Goal: Task Accomplishment & Management: Complete application form

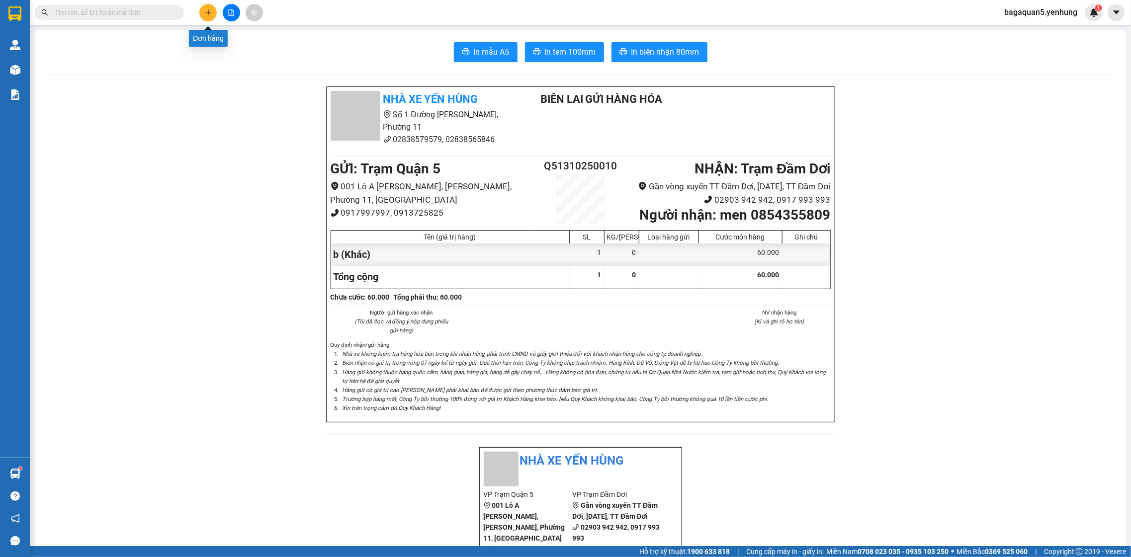
click at [208, 10] on icon "plus" at bounding box center [208, 12] width 7 height 7
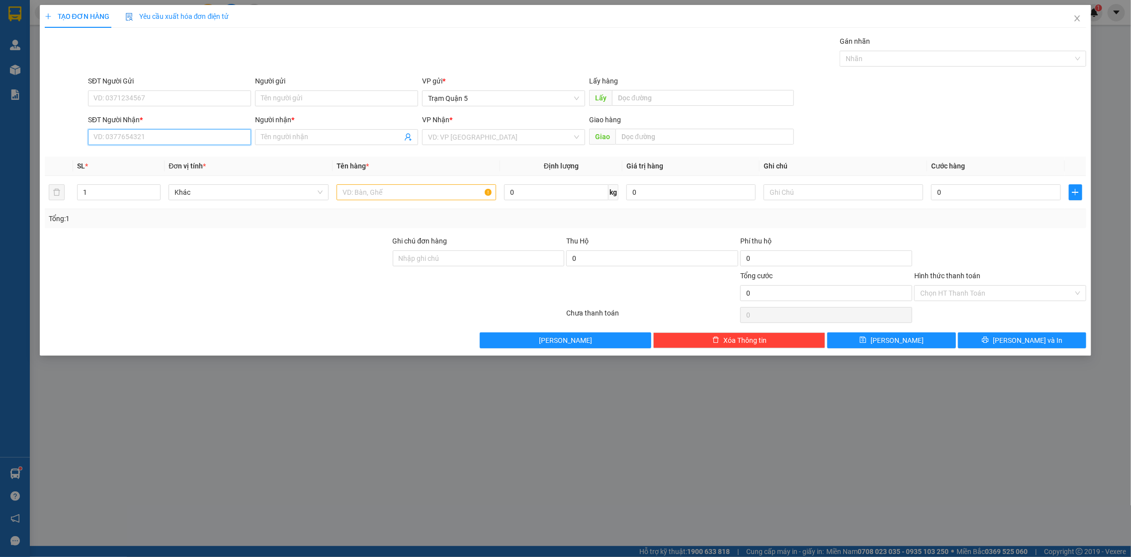
click at [182, 132] on input "SĐT Người Nhận *" at bounding box center [169, 137] width 163 height 16
click at [114, 161] on div "0919410566 - TRANG" at bounding box center [169, 157] width 151 height 11
type input "0919410566"
type input "TRANG"
type input "100.000"
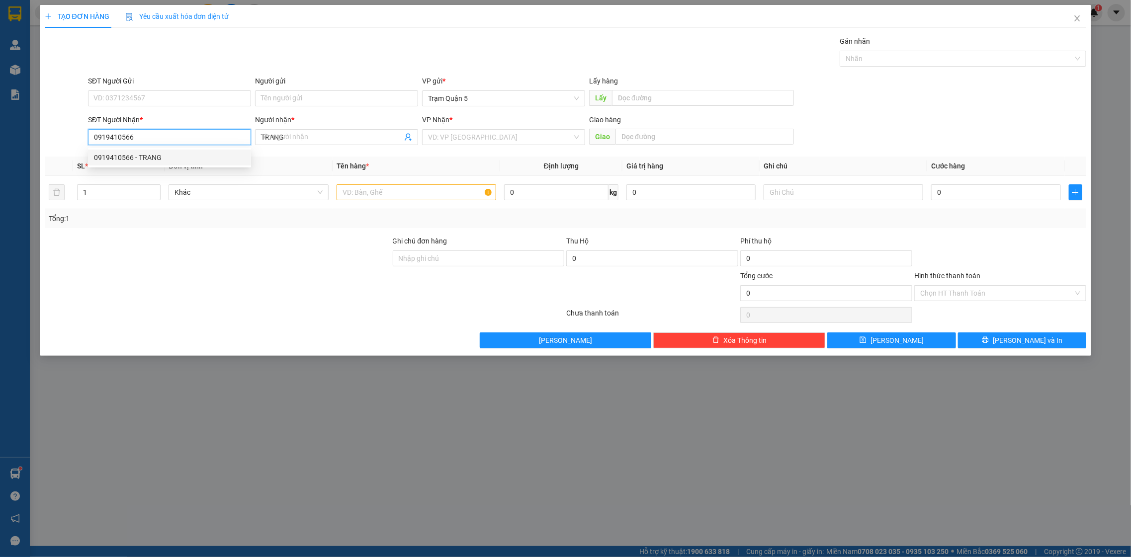
type input "100.000"
type input "0919410566"
click at [146, 199] on div "1" at bounding box center [119, 192] width 84 height 20
click at [118, 190] on input "1" at bounding box center [119, 192] width 83 height 15
drag, startPoint x: 118, startPoint y: 190, endPoint x: -28, endPoint y: 189, distance: 146.2
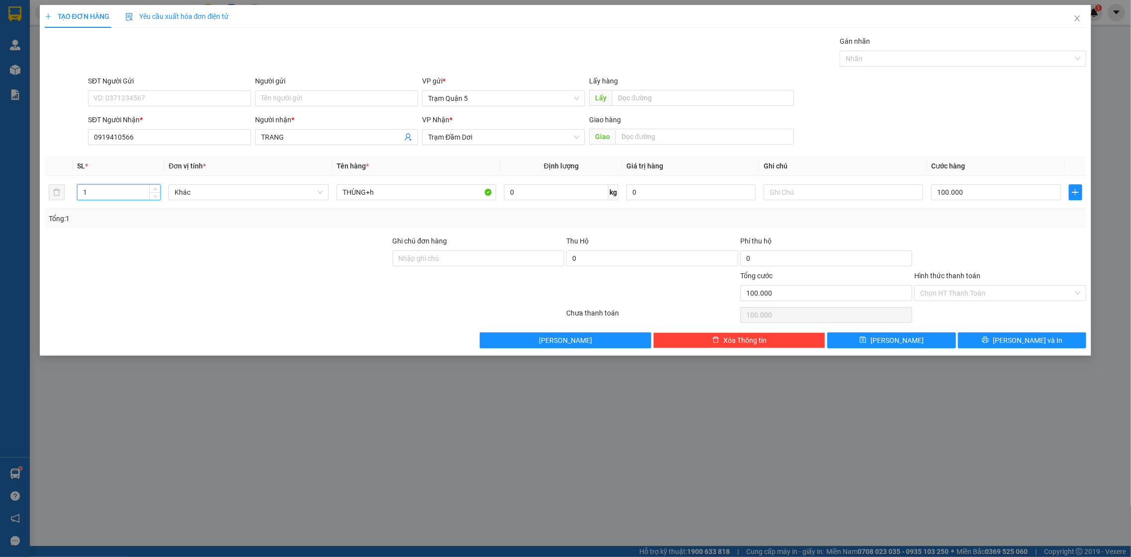
click at [0, 189] on html "Kết quả tìm kiếm ( 0 ) Bộ lọc No Data bagaquan5.yenhung 1 Quản Lý Quản lý khách…" at bounding box center [565, 278] width 1131 height 557
type input "3"
click at [381, 195] on input "THÙNG+h" at bounding box center [417, 192] width 160 height 16
type input "THÙNG"
type input "1"
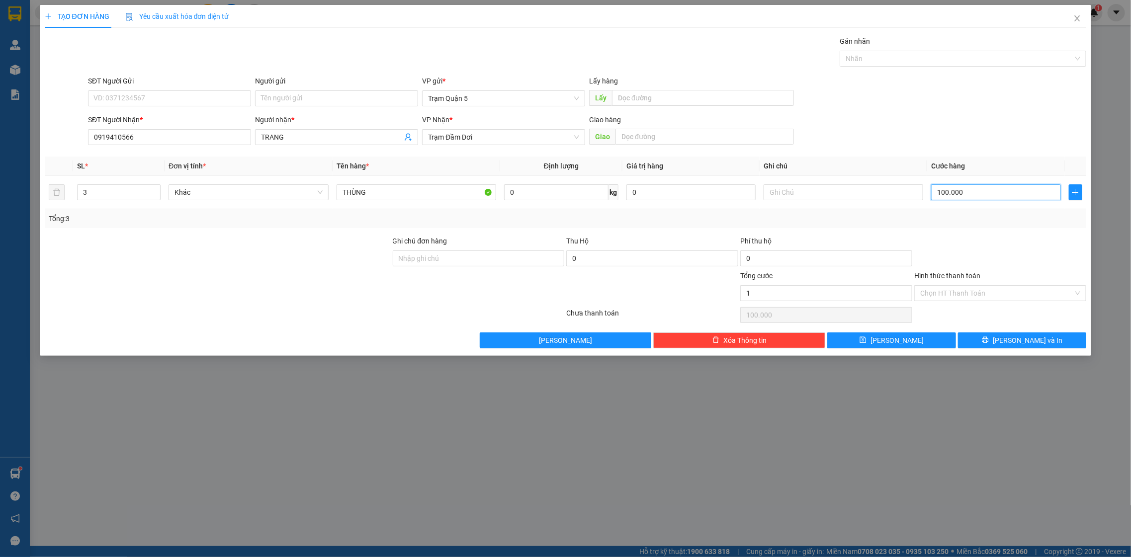
type input "1"
type input "15"
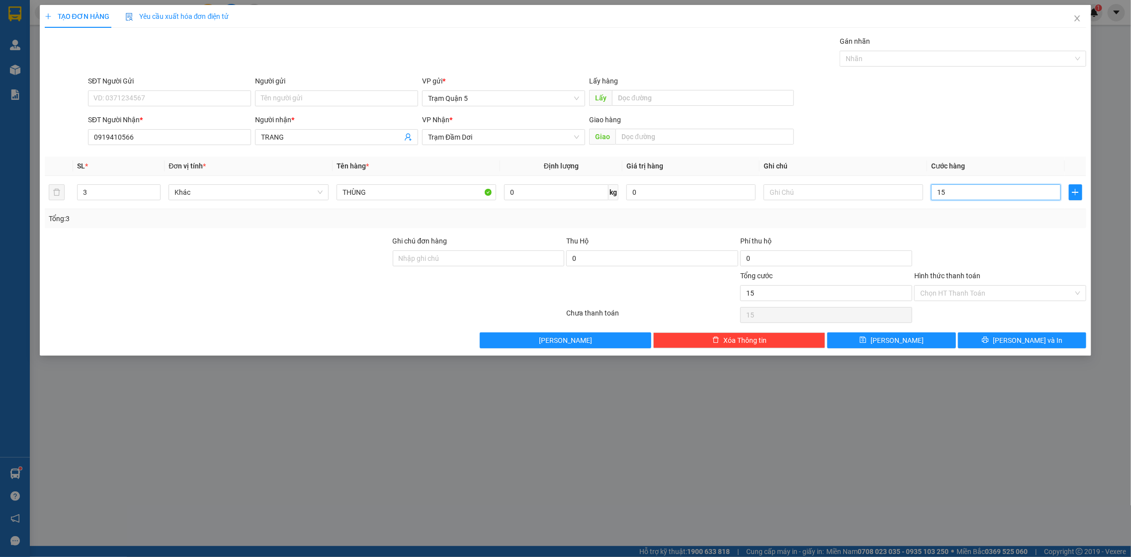
type input "150"
type input "150.000"
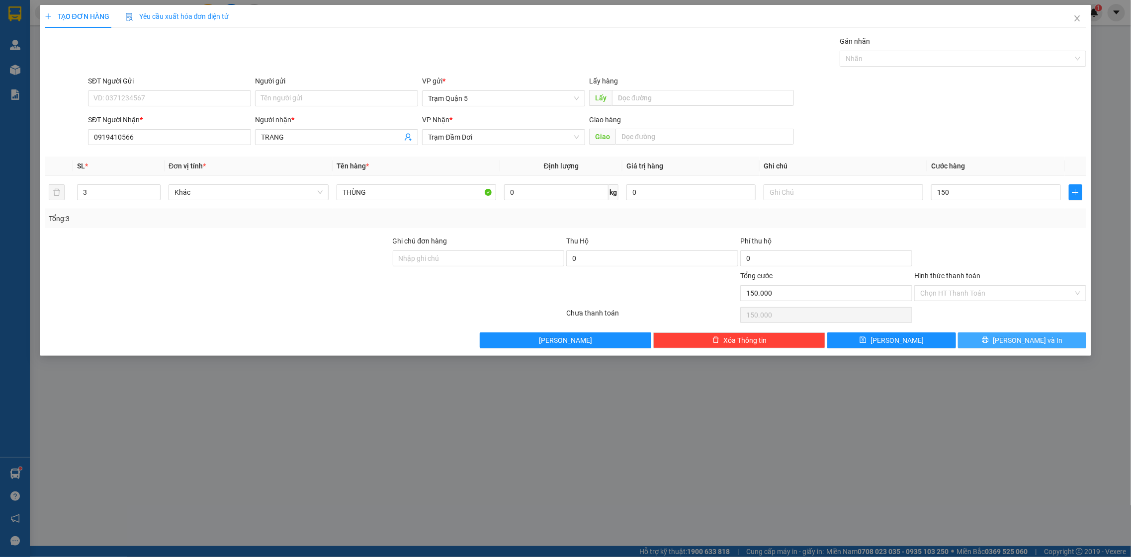
type input "150.000"
click at [1001, 338] on button "[PERSON_NAME] và In" at bounding box center [1022, 341] width 128 height 16
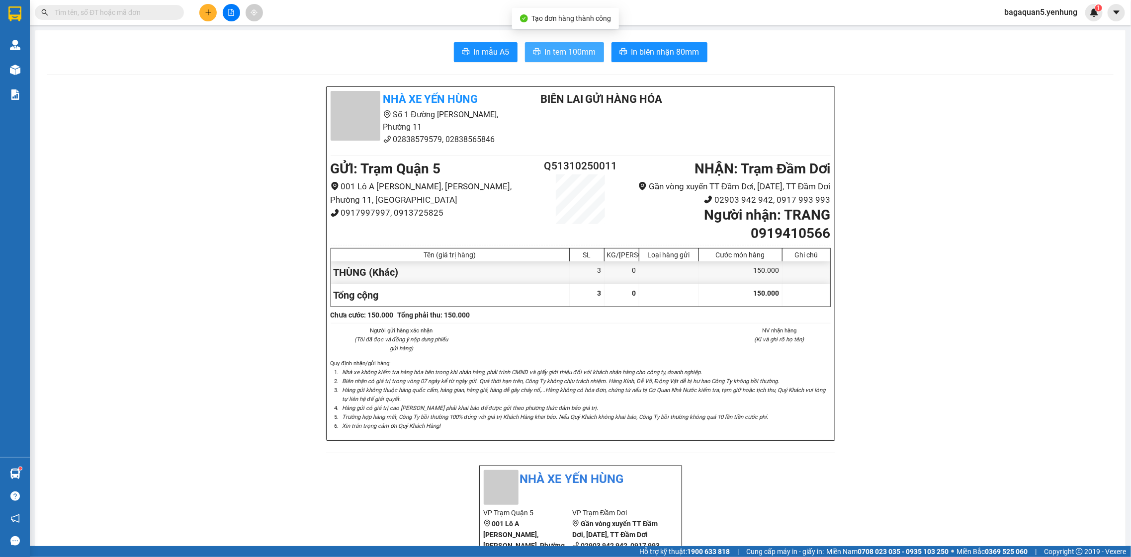
drag, startPoint x: 576, startPoint y: 54, endPoint x: 568, endPoint y: 53, distance: 7.5
click at [571, 54] on span "In tem 100mm" at bounding box center [570, 52] width 51 height 12
click at [212, 16] on button at bounding box center [207, 12] width 17 height 17
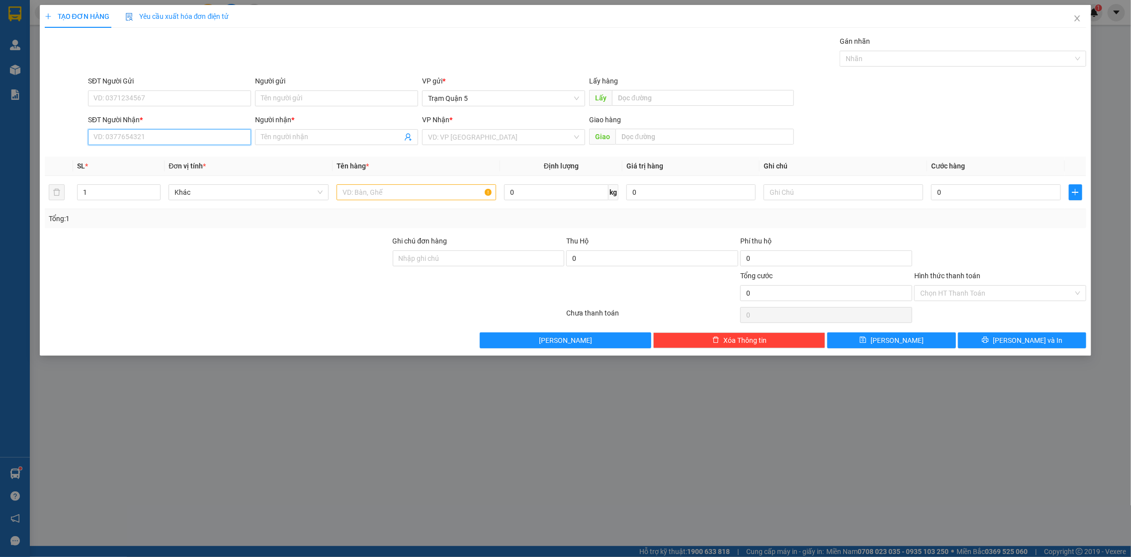
click at [182, 136] on input "SĐT Người Nhận *" at bounding box center [169, 137] width 163 height 16
type input "0912224711"
click at [291, 132] on input "Người nhận *" at bounding box center [331, 137] width 141 height 11
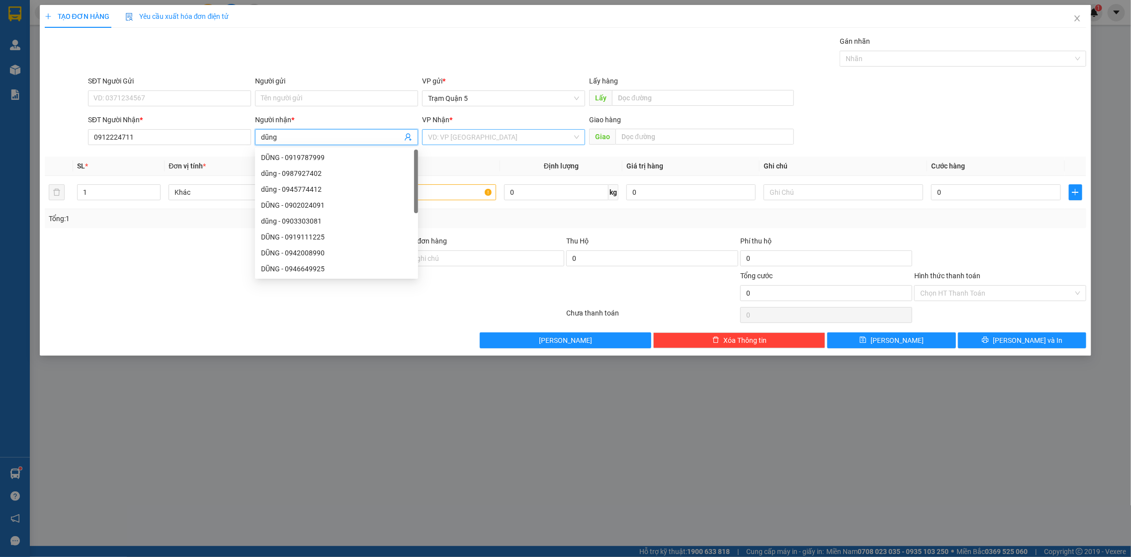
type input "dũng"
click at [463, 133] on input "search" at bounding box center [500, 137] width 144 height 15
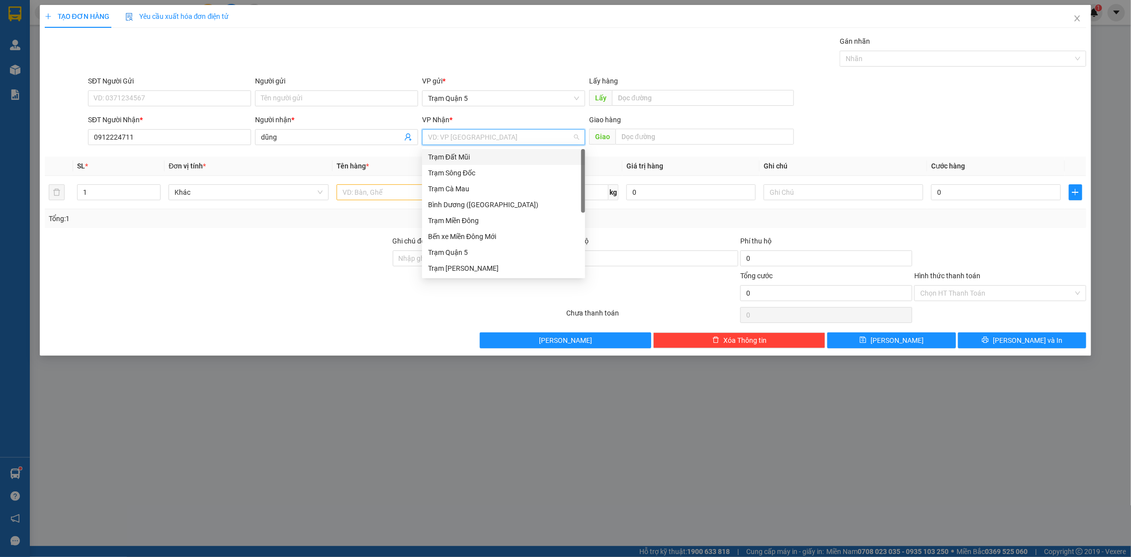
type input "d"
click at [440, 267] on div "Trạm Đầm Dơi" at bounding box center [503, 268] width 151 height 11
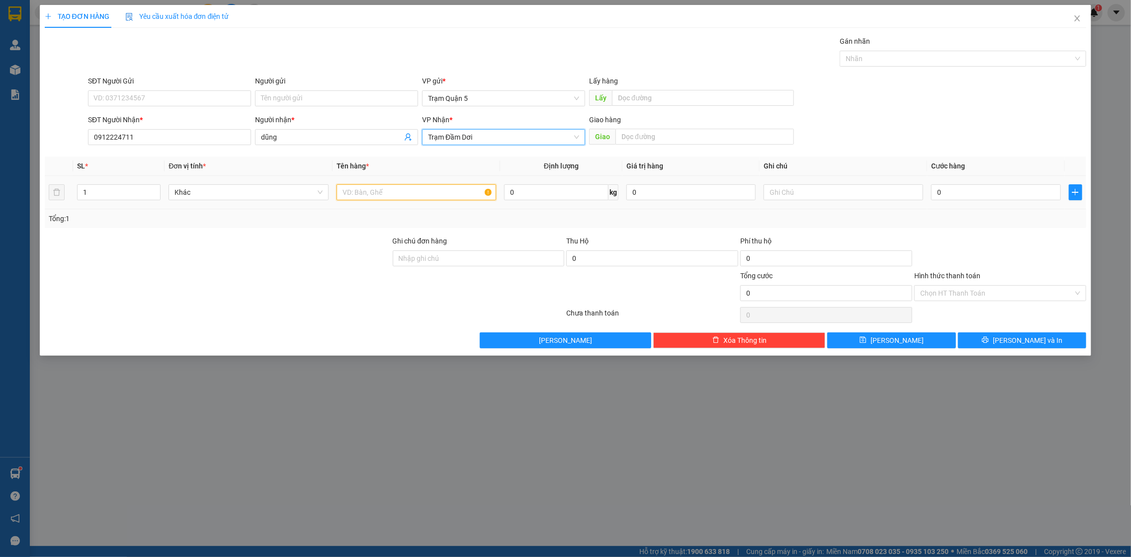
click at [372, 195] on input "text" at bounding box center [417, 192] width 160 height 16
type input "hộp"
click at [969, 196] on input "0" at bounding box center [995, 192] width 129 height 16
type input "4"
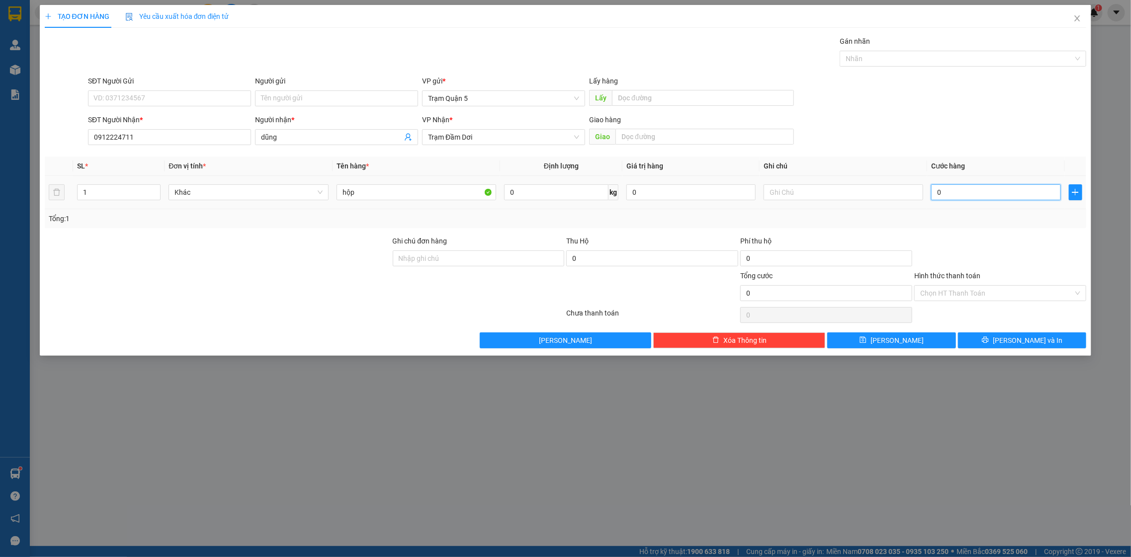
type input "4"
type input "40"
type input "40.000"
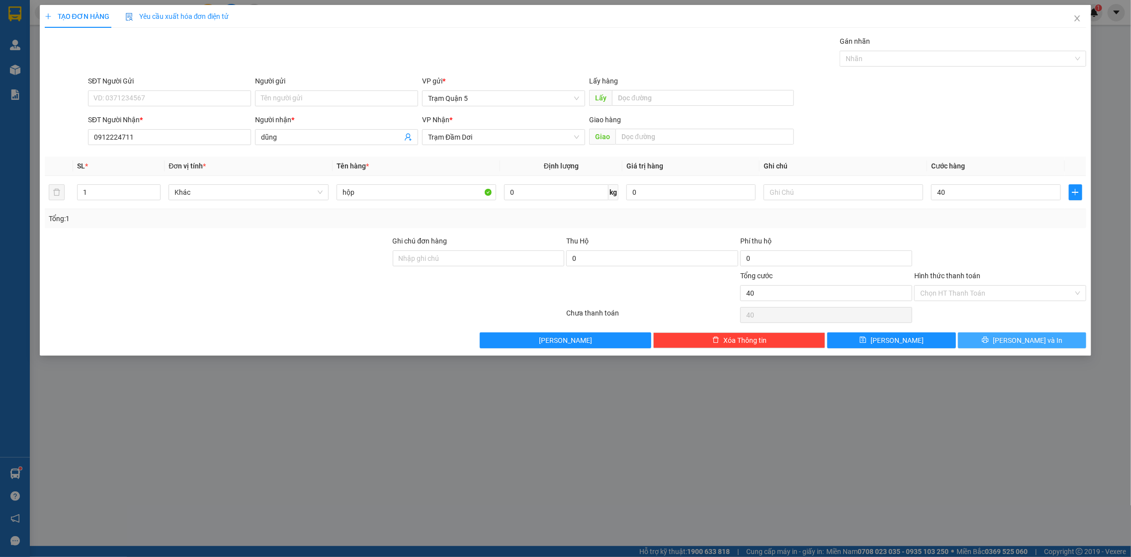
type input "40.000"
click at [1035, 333] on button "[PERSON_NAME] và In" at bounding box center [1022, 341] width 128 height 16
drag, startPoint x: 167, startPoint y: 134, endPoint x: 153, endPoint y: 143, distance: 17.0
click at [163, 134] on input "SĐT Người Nhận *" at bounding box center [169, 137] width 163 height 16
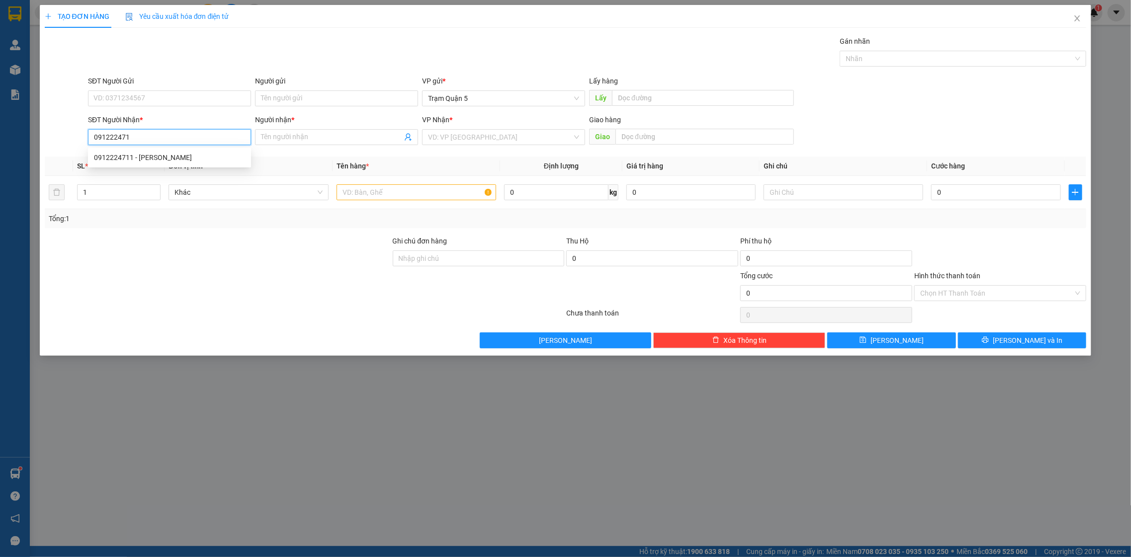
type input "0912224711"
click at [136, 157] on div "0912224711" at bounding box center [169, 157] width 151 height 11
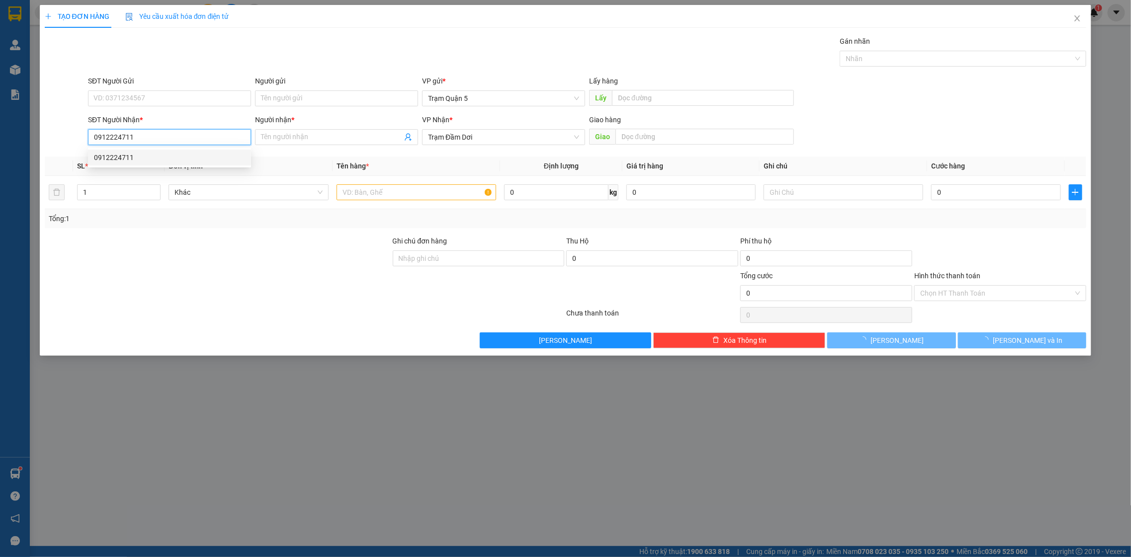
type input "40.000"
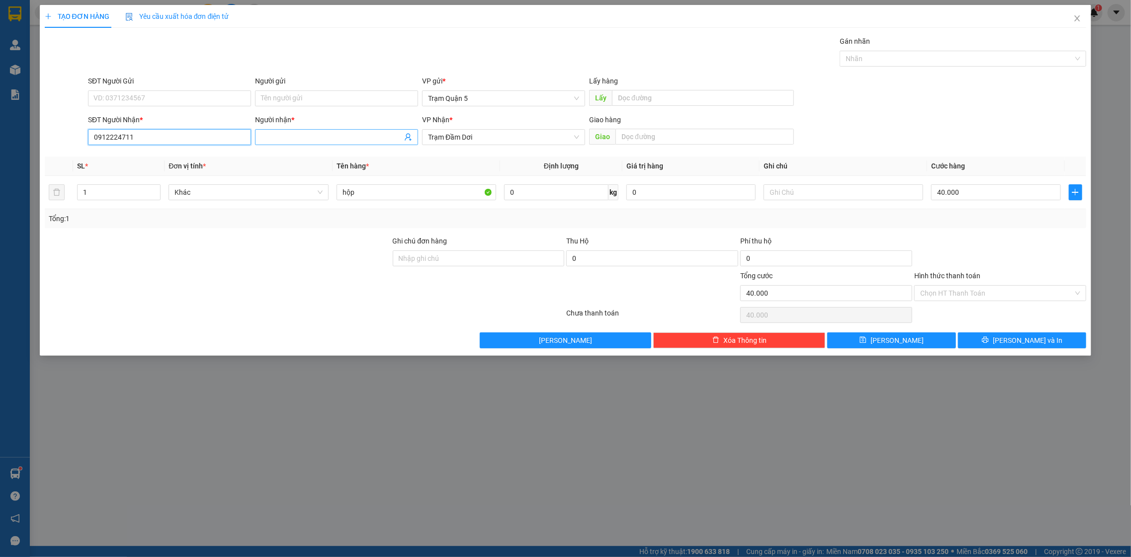
type input "0912224711"
click at [310, 136] on input "Người nhận *" at bounding box center [331, 137] width 141 height 11
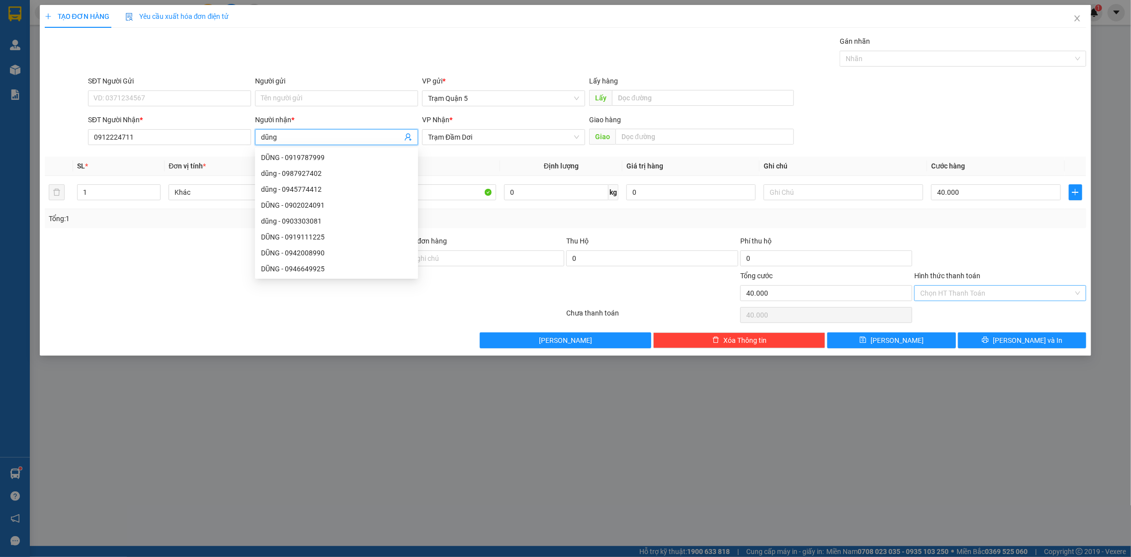
type input "dũng"
click at [984, 298] on input "Hình thức thanh toán" at bounding box center [996, 293] width 153 height 15
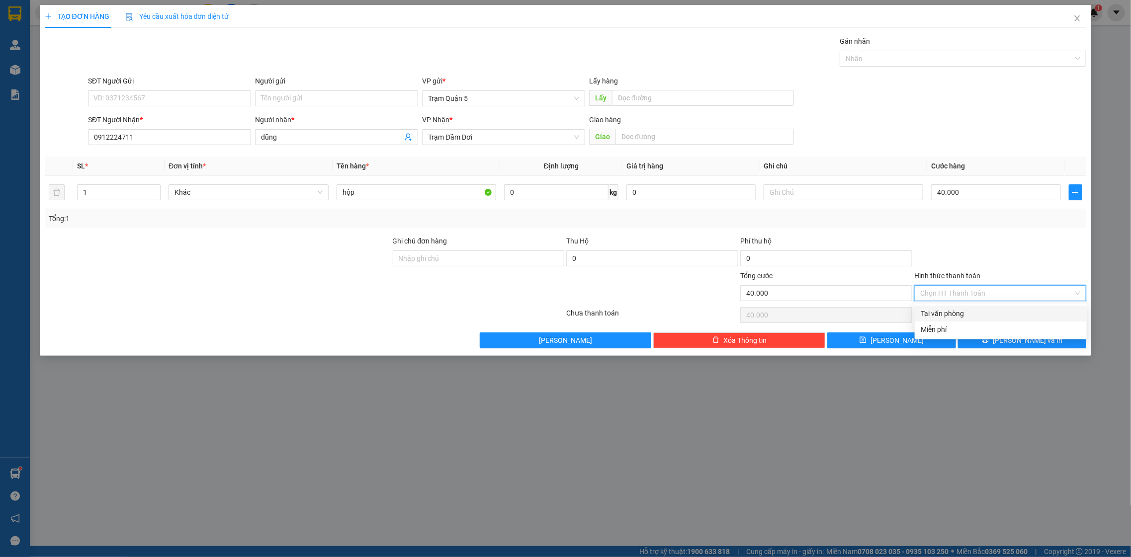
click at [941, 319] on div "Tại văn phòng" at bounding box center [1001, 313] width 160 height 11
type input "0"
click at [989, 339] on icon "printer" at bounding box center [985, 340] width 7 height 7
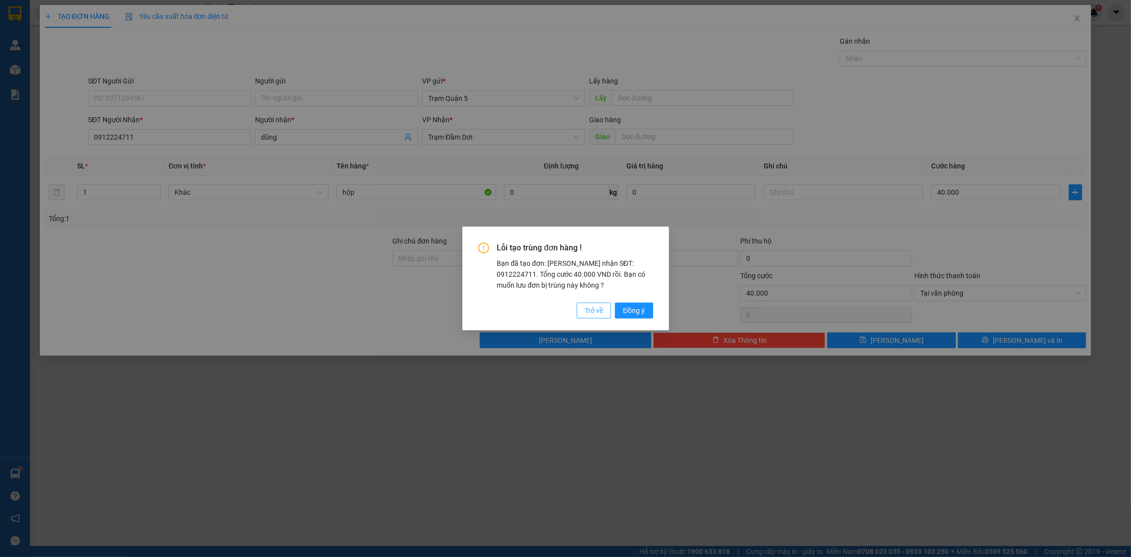
click at [591, 305] on span "Trở về" at bounding box center [594, 310] width 18 height 11
type input "0"
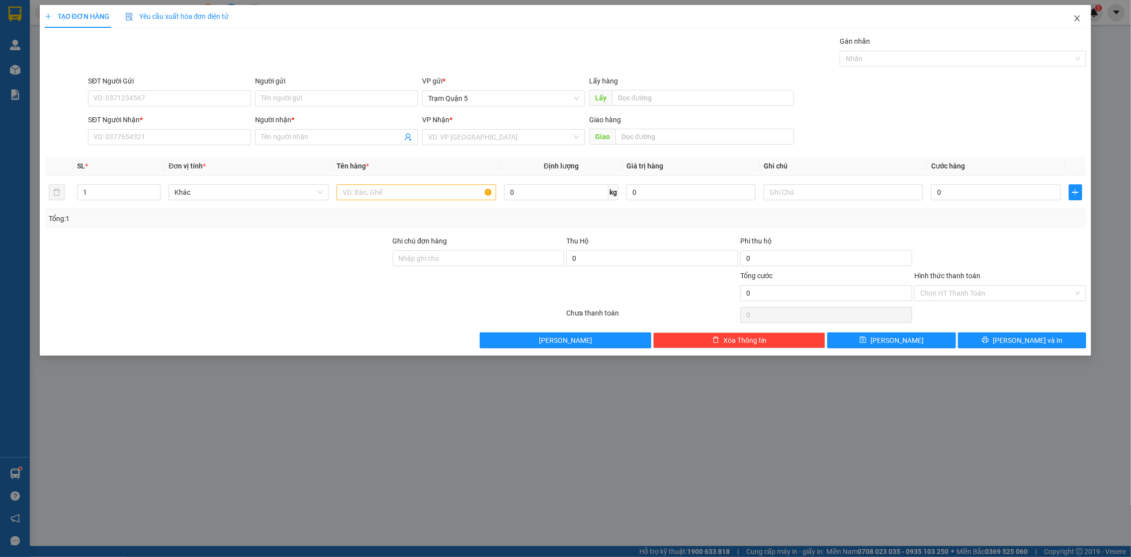
click at [1074, 15] on icon "close" at bounding box center [1077, 18] width 8 height 8
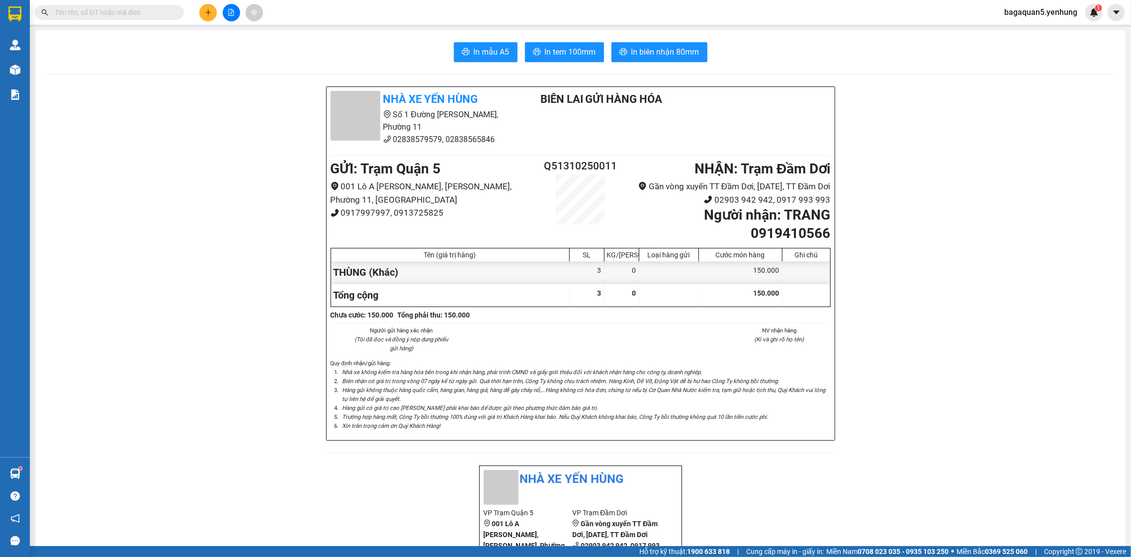
click at [229, 19] on button at bounding box center [231, 12] width 17 height 17
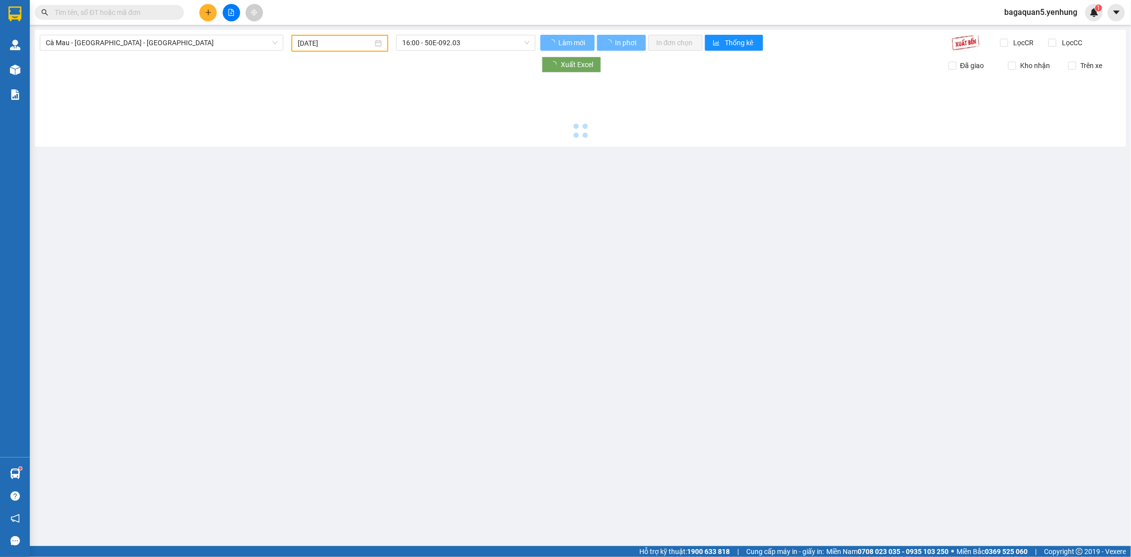
type input "[DATE]"
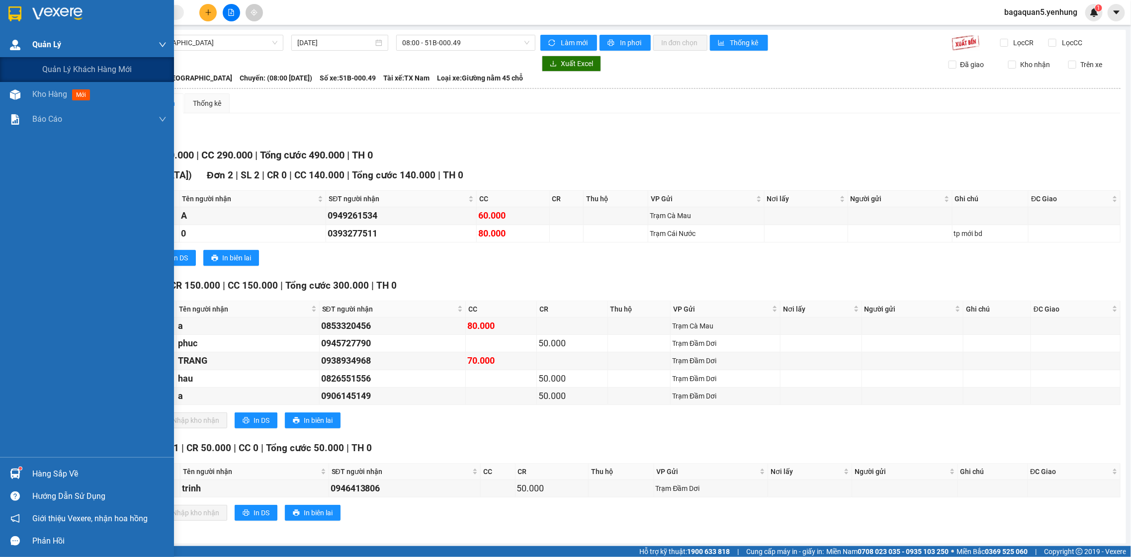
click at [50, 42] on span "Quản Lý" at bounding box center [46, 44] width 29 height 12
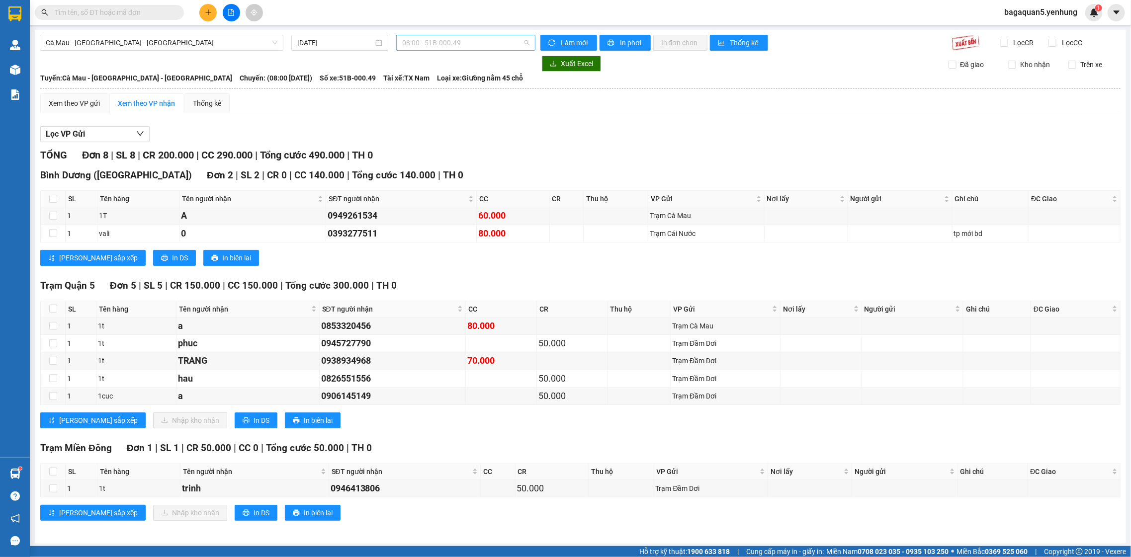
click at [521, 45] on span "08:00 - 51B-000.49" at bounding box center [465, 42] width 127 height 15
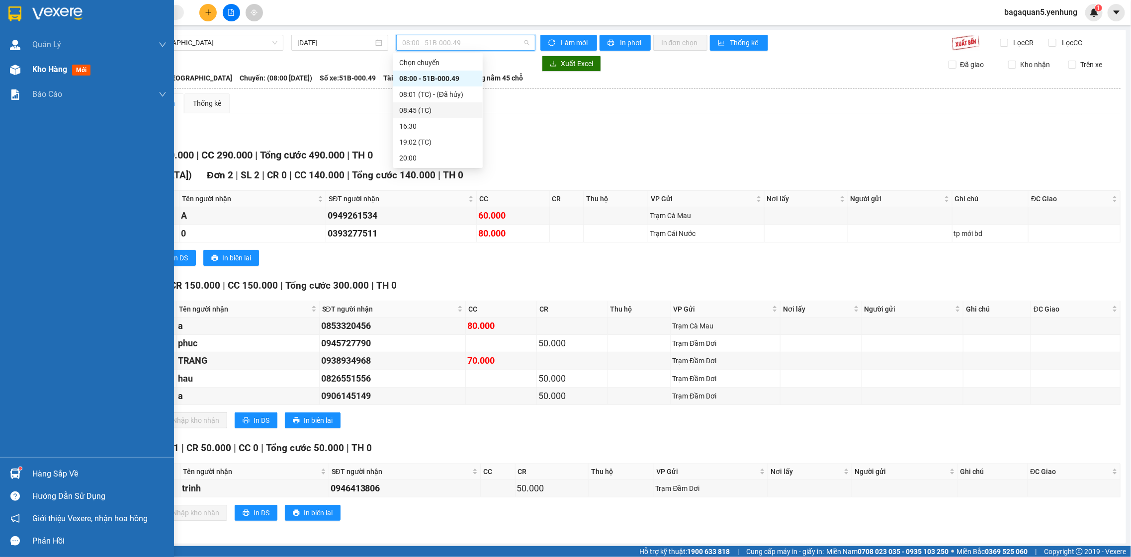
click at [44, 66] on span "Kho hàng" at bounding box center [49, 69] width 35 height 9
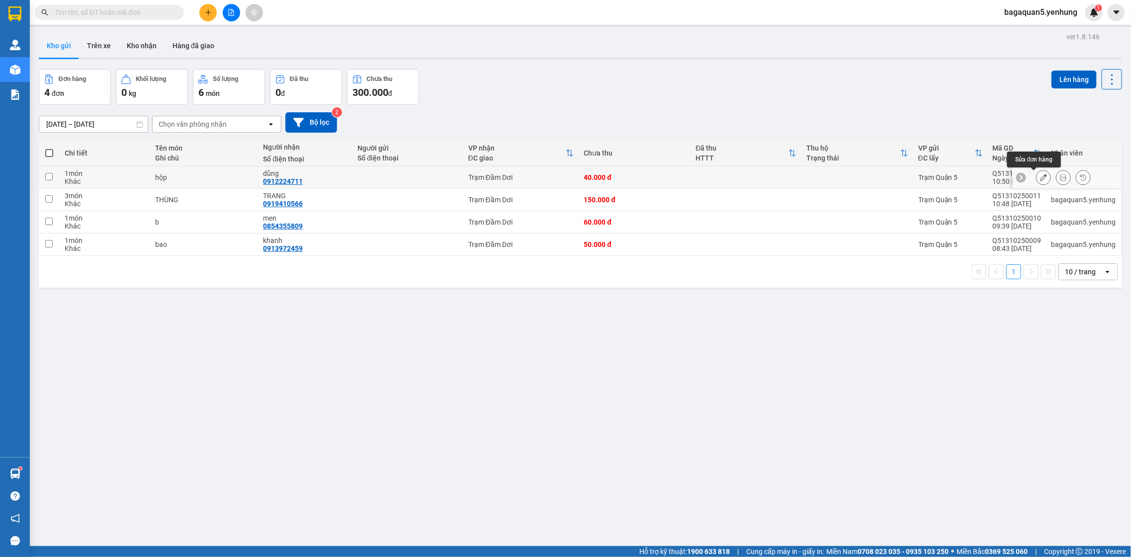
click at [1040, 175] on icon at bounding box center [1043, 177] width 7 height 7
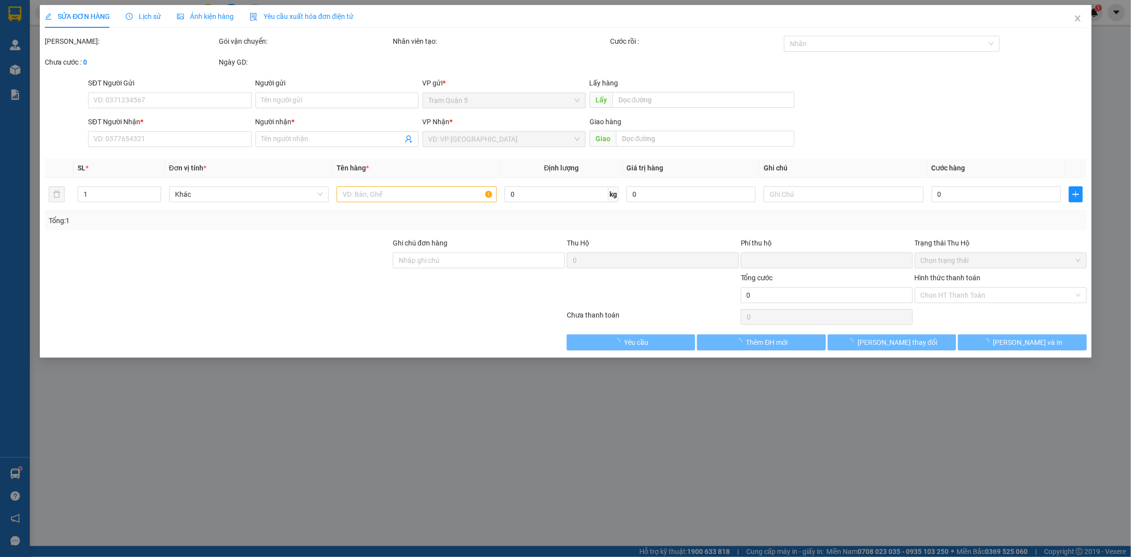
type input "0912224711"
type input "dũng"
type input "0"
type input "40.000"
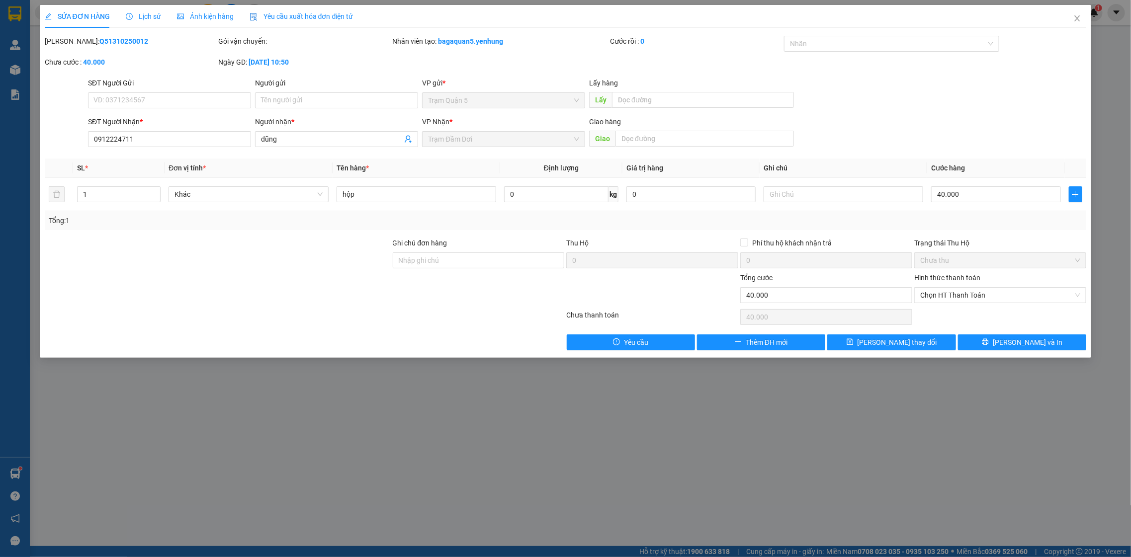
click at [938, 277] on label "Hình thức thanh toán" at bounding box center [947, 278] width 66 height 8
click at [938, 288] on input "Hình thức thanh toán" at bounding box center [996, 295] width 153 height 15
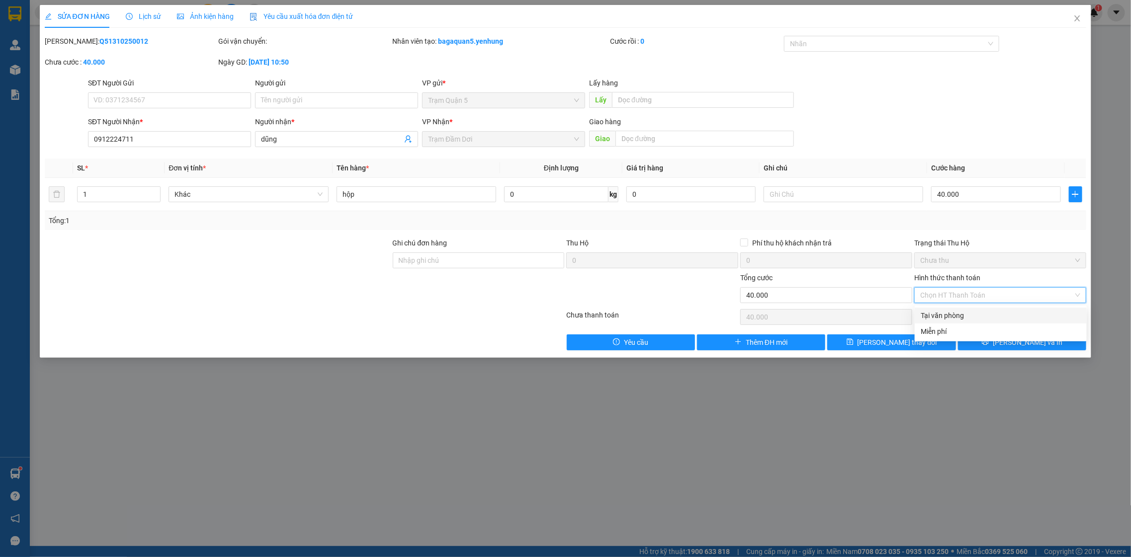
click at [939, 313] on div "Tại văn phòng" at bounding box center [1001, 315] width 160 height 11
type input "0"
click at [1011, 344] on button "[PERSON_NAME] và In" at bounding box center [1022, 343] width 128 height 16
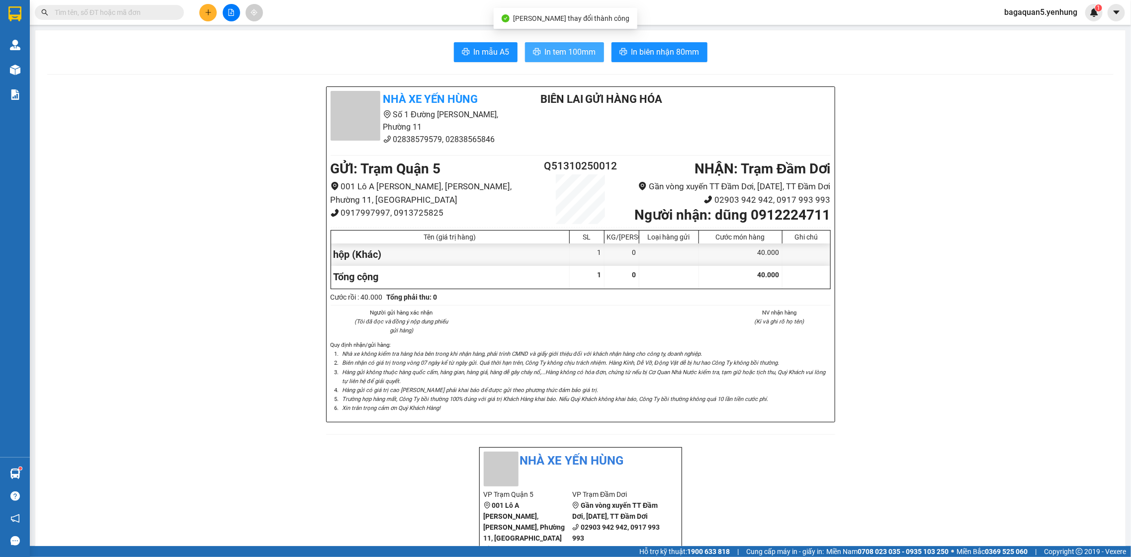
click at [571, 44] on button "In tem 100mm" at bounding box center [564, 52] width 79 height 20
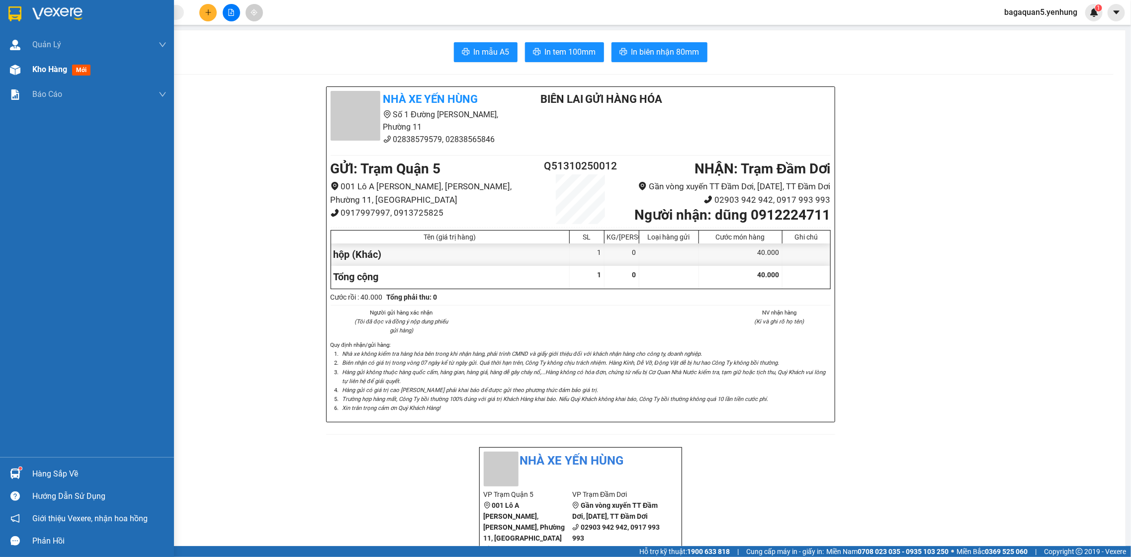
click at [20, 67] on div at bounding box center [14, 69] width 17 height 17
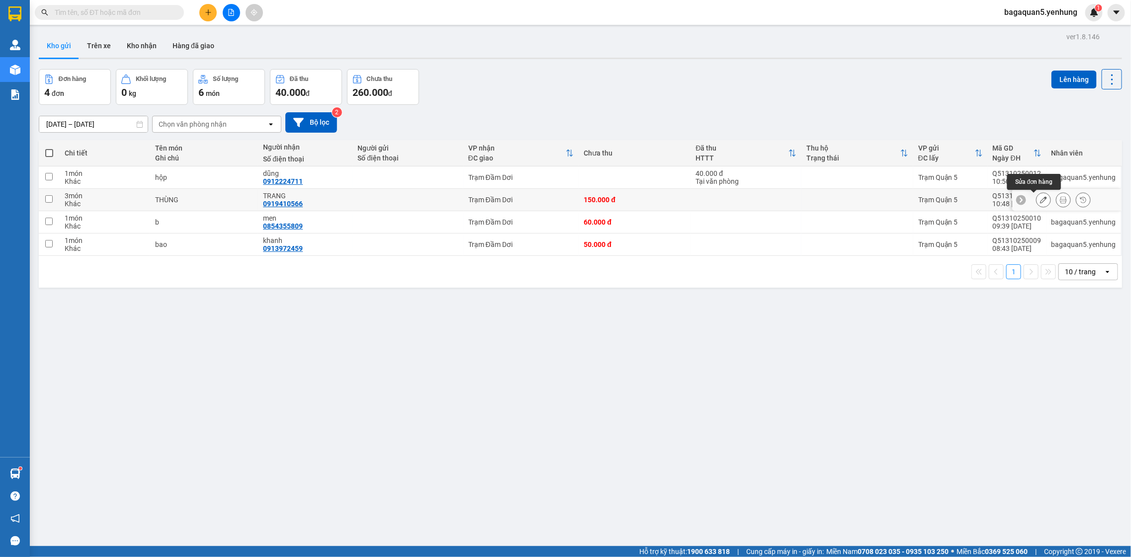
click at [1040, 203] on icon at bounding box center [1043, 199] width 7 height 7
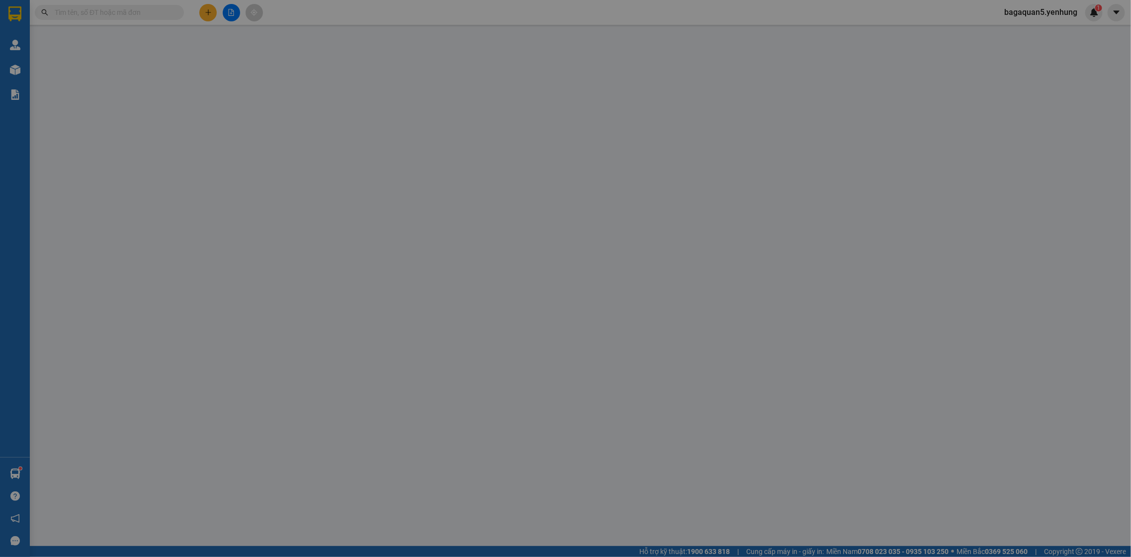
type input "0919410566"
type input "TRANG"
type input "0"
type input "150.000"
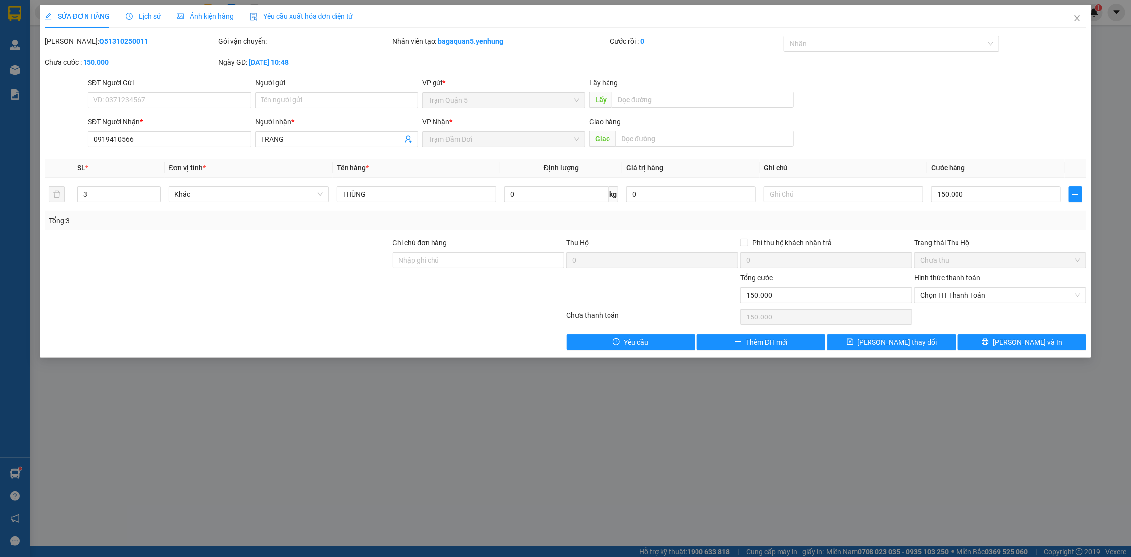
click at [952, 277] on label "Hình thức thanh toán" at bounding box center [947, 278] width 66 height 8
click at [952, 288] on input "Hình thức thanh toán" at bounding box center [996, 295] width 153 height 15
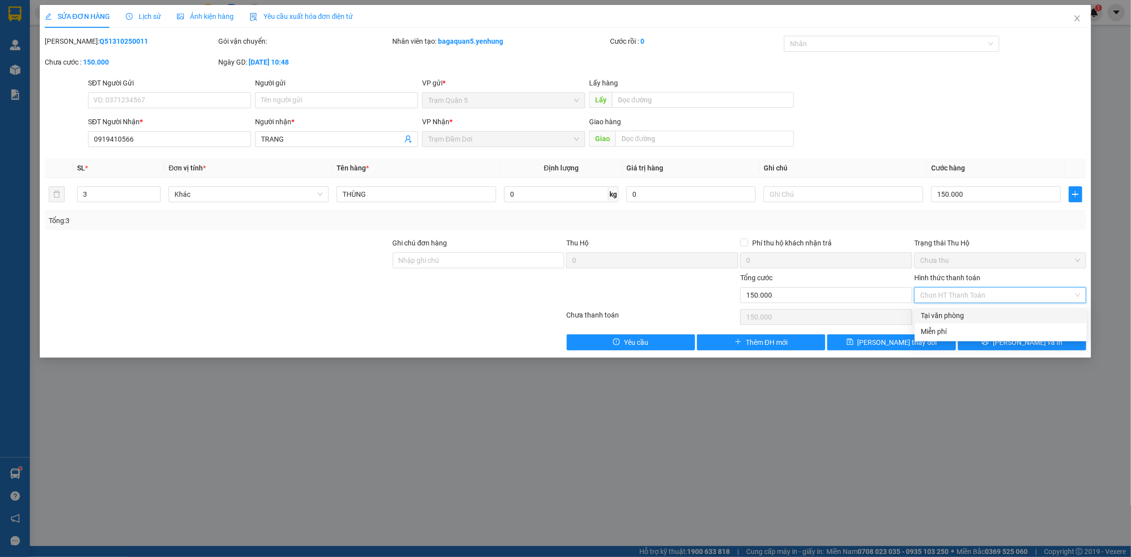
click at [941, 315] on div "Tại văn phòng" at bounding box center [1001, 315] width 160 height 11
type input "0"
click at [994, 341] on button "[PERSON_NAME] và In" at bounding box center [1022, 343] width 128 height 16
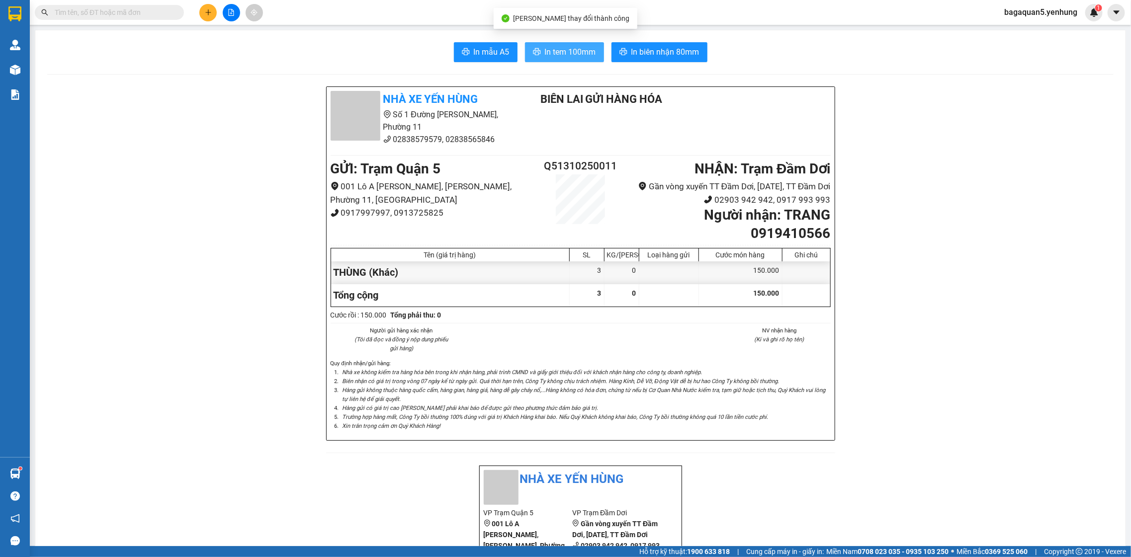
click at [562, 51] on span "In tem 100mm" at bounding box center [570, 52] width 51 height 12
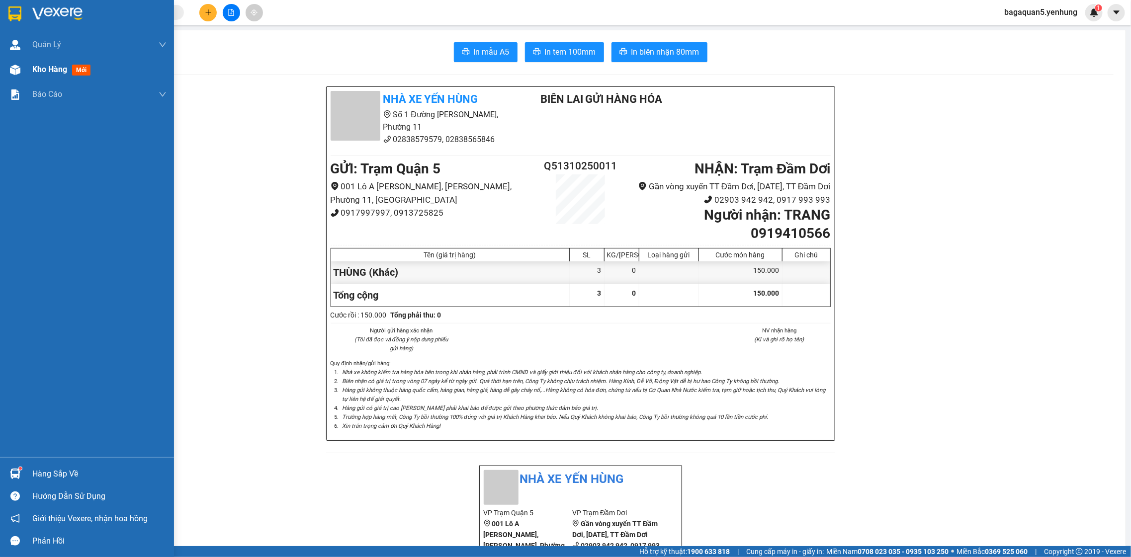
click at [30, 73] on div "Kho hàng mới" at bounding box center [87, 69] width 174 height 25
